Goal: Task Accomplishment & Management: Complete application form

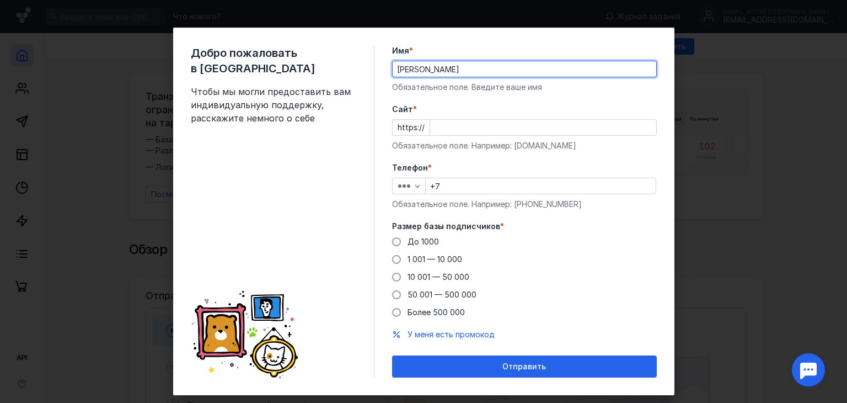
click at [470, 126] on input "Cайт *" at bounding box center [543, 127] width 226 height 15
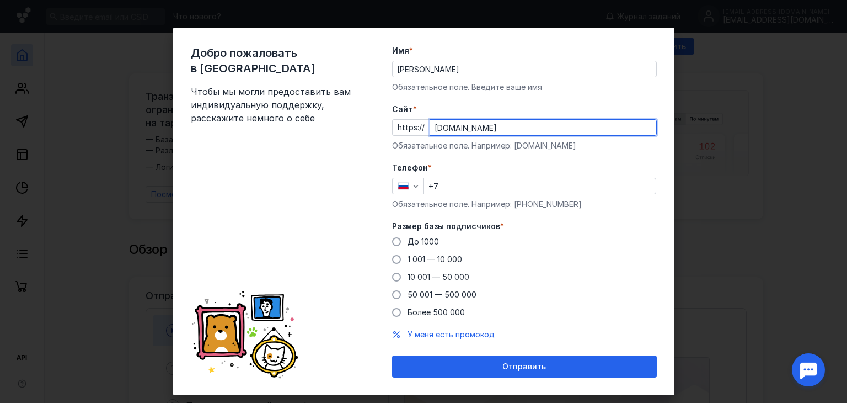
type input "[DOMAIN_NAME]"
click at [468, 186] on input "+7" at bounding box center [540, 185] width 232 height 15
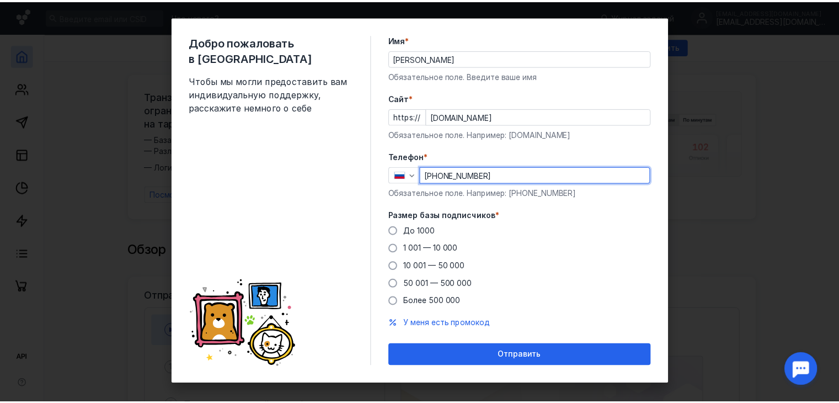
scroll to position [20, 0]
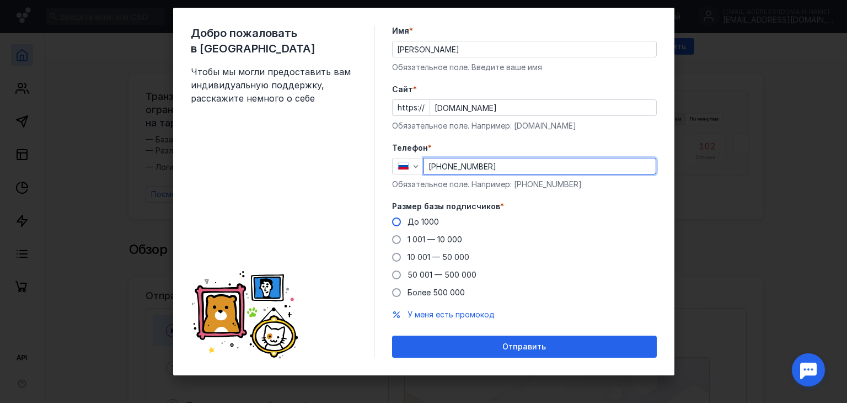
type input "[PHONE_NUMBER]"
click at [408, 222] on span "До 1000" at bounding box center [423, 221] width 31 height 9
click at [0, 0] on input "До 1000" at bounding box center [0, 0] width 0 height 0
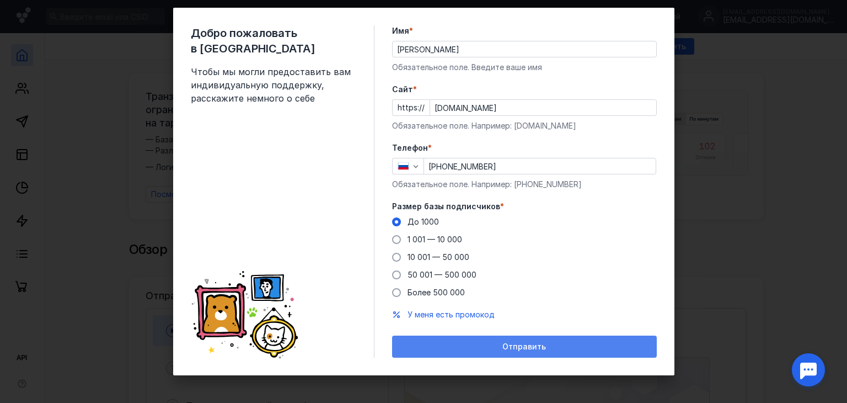
click at [527, 344] on span "Отправить" at bounding box center [524, 346] width 44 height 9
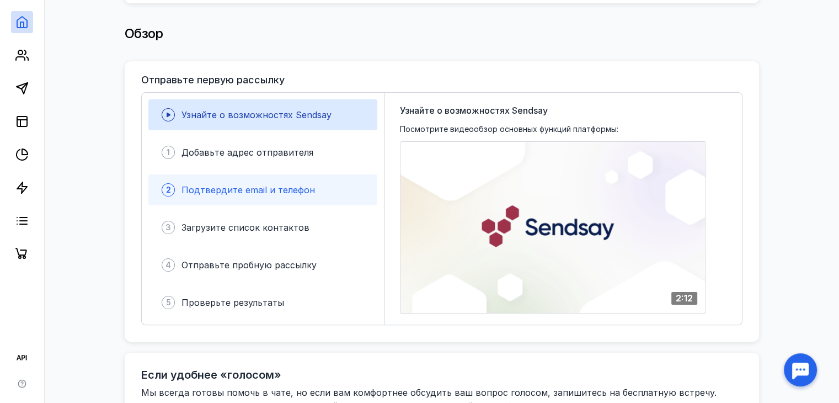
scroll to position [221, 0]
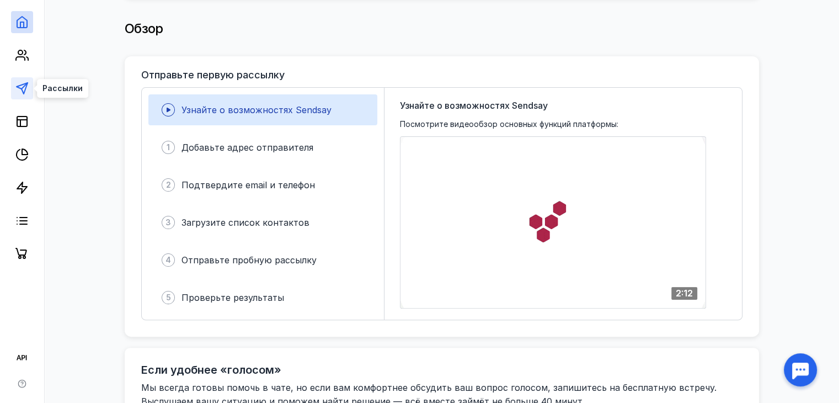
click at [21, 85] on icon at bounding box center [21, 88] width 13 height 13
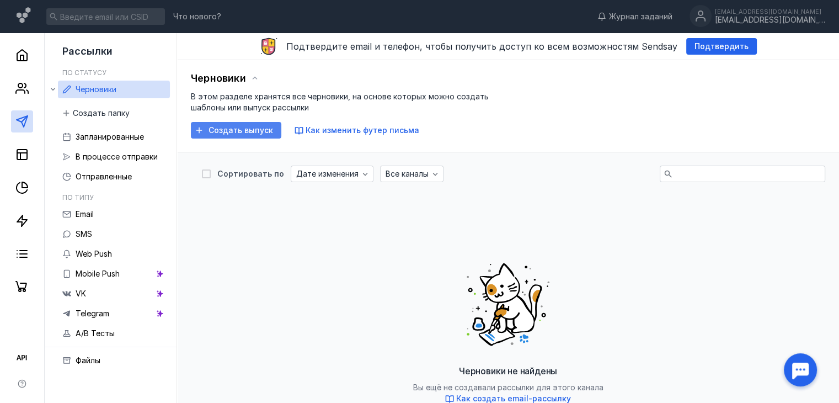
click at [256, 131] on span "Создать выпуск" at bounding box center [241, 130] width 65 height 9
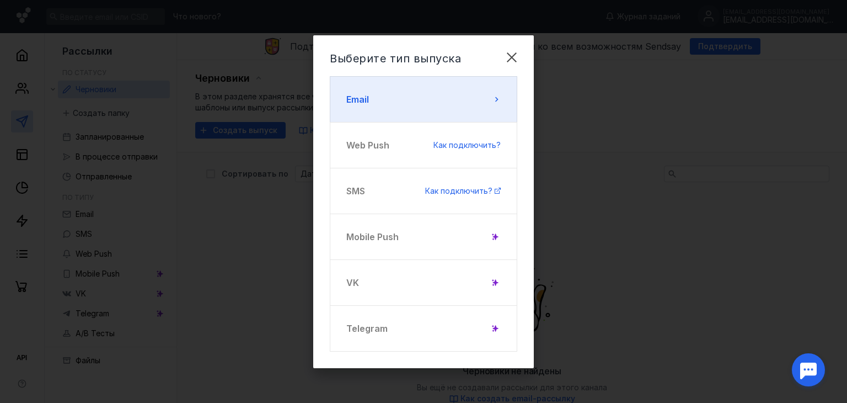
click at [445, 95] on button "Email" at bounding box center [424, 99] width 188 height 46
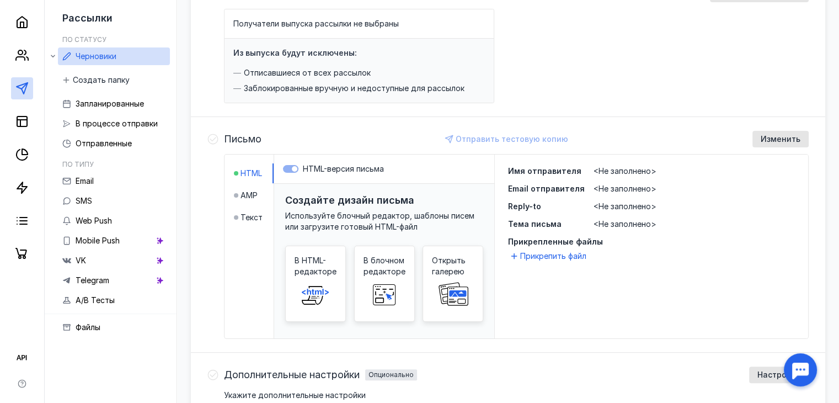
scroll to position [165, 0]
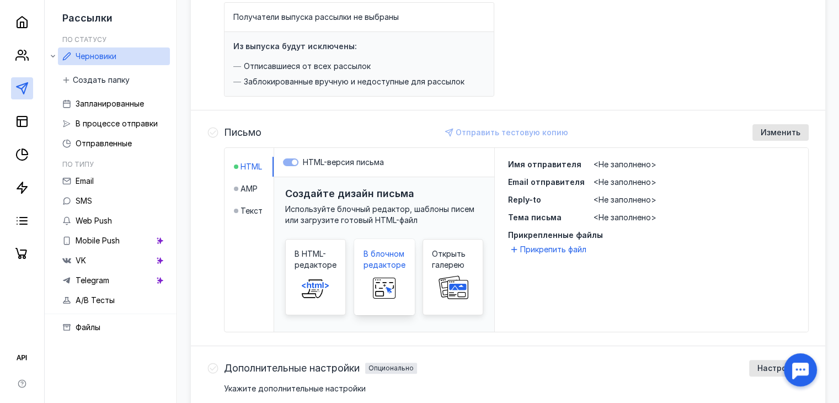
click at [384, 263] on span "В блочном редакторе" at bounding box center [384, 259] width 42 height 22
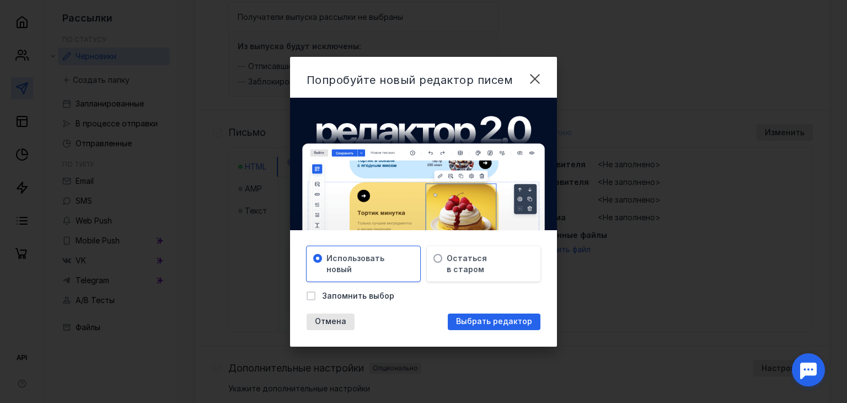
click at [379, 294] on span "Запомнить выбор" at bounding box center [358, 295] width 72 height 11
click at [314, 294] on input "Запомнить выбор" at bounding box center [310, 293] width 7 height 7
checkbox input "true"
click at [477, 320] on span "Выбрать редактор" at bounding box center [494, 321] width 76 height 9
